Goal: Navigation & Orientation: Find specific page/section

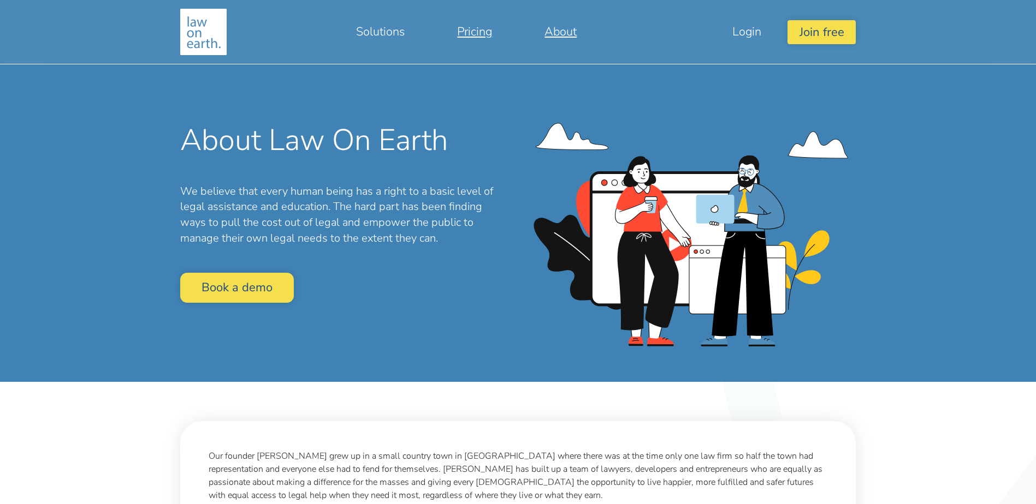
click at [478, 27] on link "Pricing" at bounding box center [474, 32] width 87 height 26
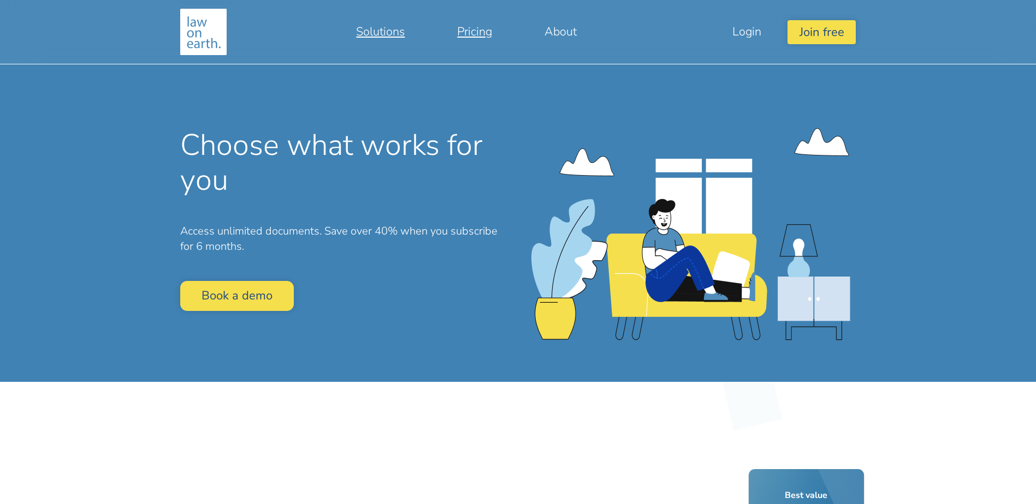
click at [389, 33] on link "Solutions" at bounding box center [380, 32] width 101 height 26
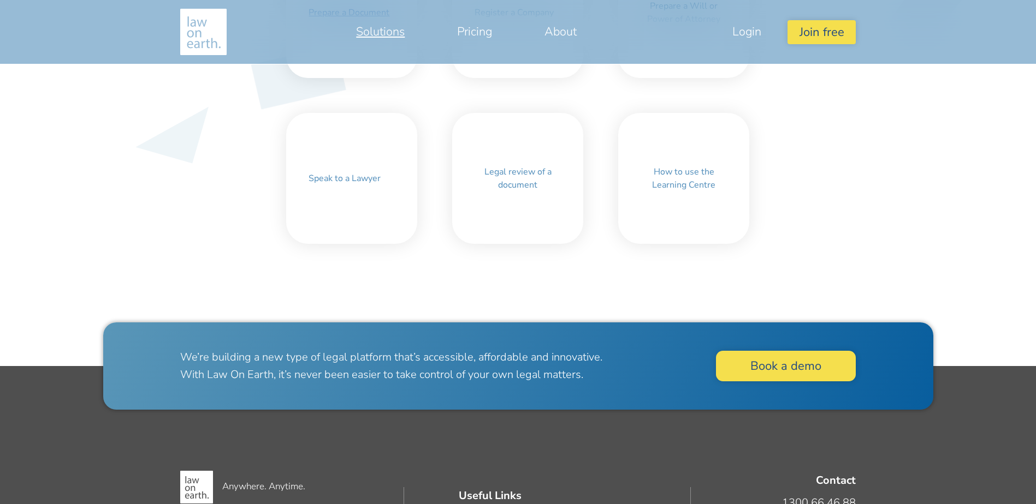
scroll to position [623, 0]
